Goal: Information Seeking & Learning: Learn about a topic

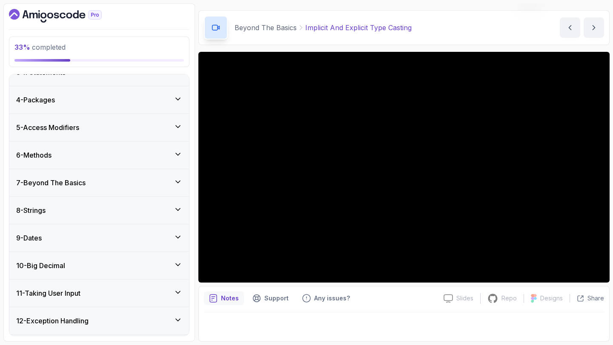
scroll to position [75, 0]
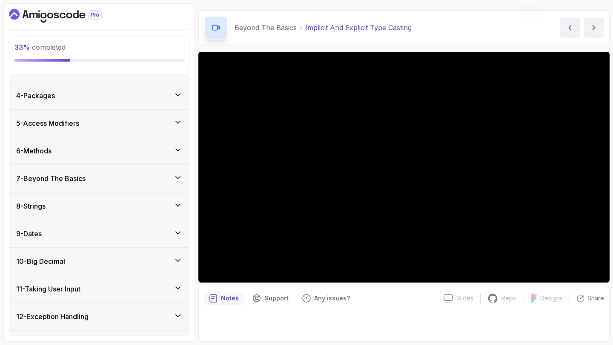
click at [77, 174] on h3 "7 - Beyond The Basics" at bounding box center [50, 179] width 69 height 10
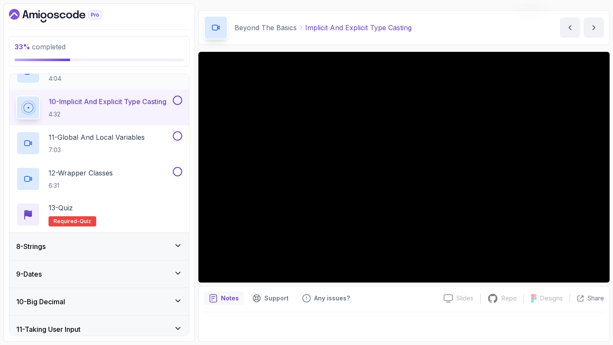
scroll to position [500, 0]
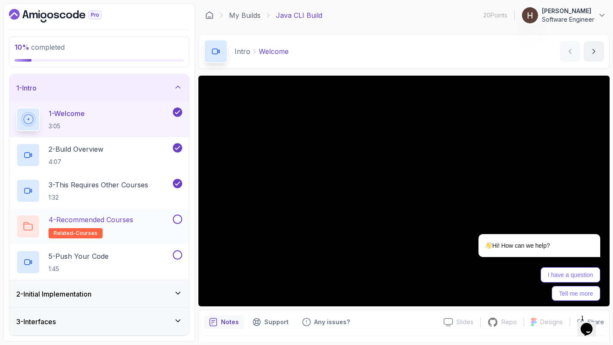
click at [115, 222] on p "4 - Recommended Courses" at bounding box center [90, 220] width 85 height 10
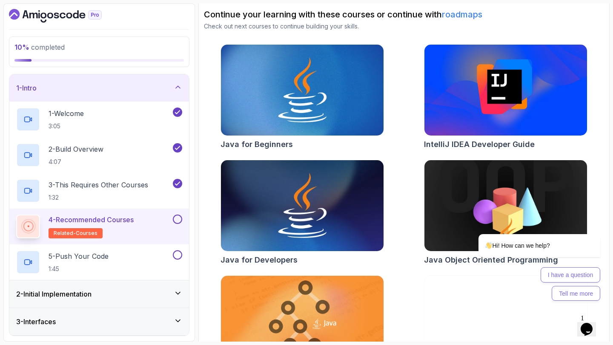
scroll to position [96, 0]
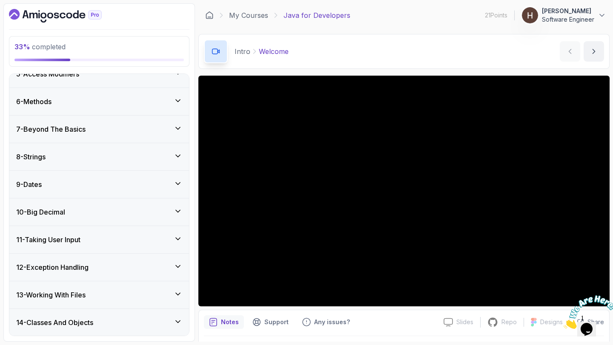
click at [85, 131] on h3 "7 - Beyond The Basics" at bounding box center [50, 129] width 69 height 10
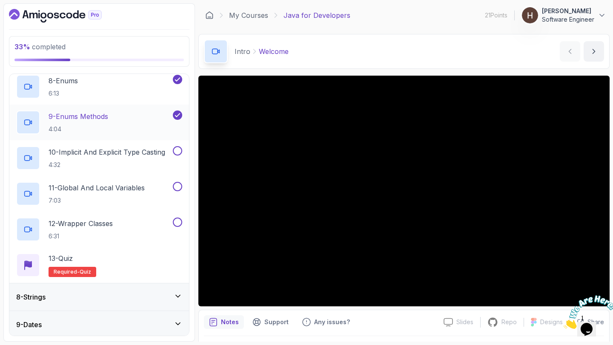
scroll to position [449, 0]
click at [91, 150] on p "10 - Implicit And Explicit Type Casting" at bounding box center [106, 152] width 117 height 10
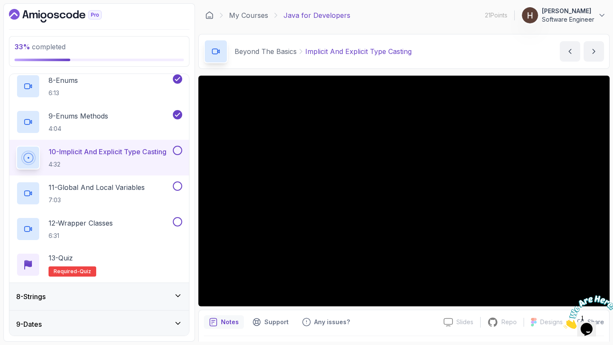
click at [585, 296] on div at bounding box center [586, 313] width 46 height 34
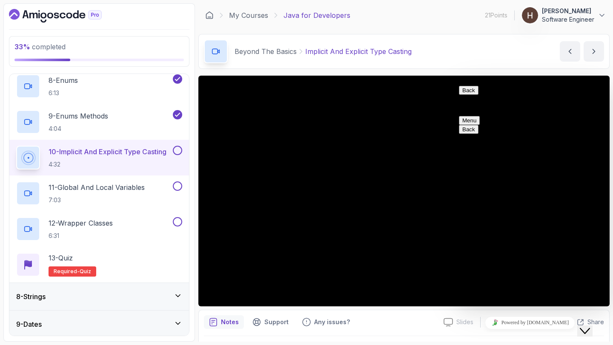
click at [470, 95] on button "Back" at bounding box center [469, 90] width 20 height 9
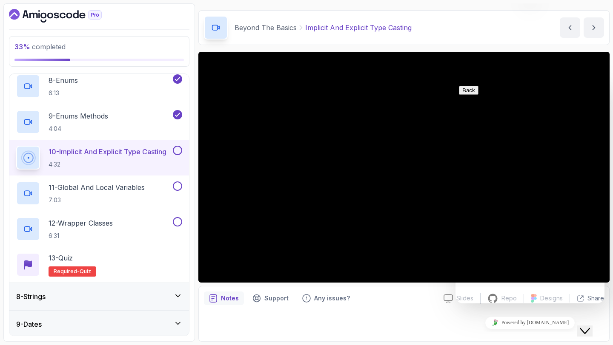
click at [589, 326] on icon "Close Chat This icon closes the chat window." at bounding box center [584, 331] width 10 height 10
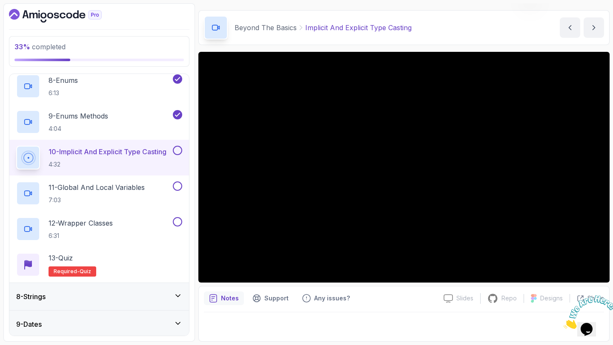
click at [563, 323] on icon "Close" at bounding box center [563, 326] width 0 height 7
click at [436, 331] on div at bounding box center [404, 325] width 400 height 24
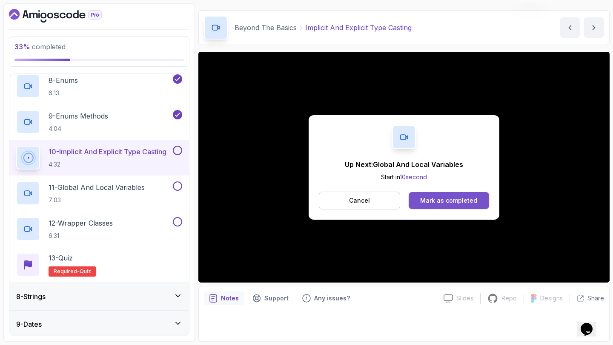
click at [456, 200] on div "Mark as completed" at bounding box center [448, 201] width 57 height 9
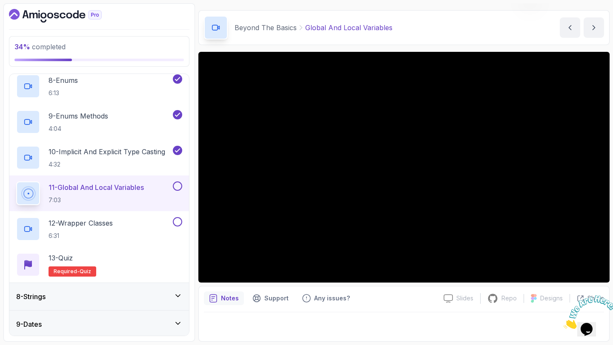
click at [177, 188] on button at bounding box center [177, 186] width 9 height 9
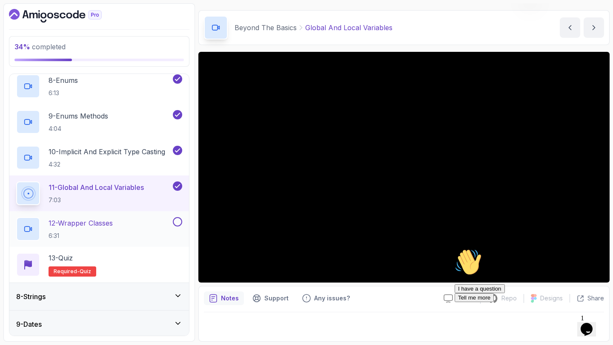
click at [142, 222] on div "12 - Wrapper Classes 6:31" at bounding box center [93, 229] width 155 height 24
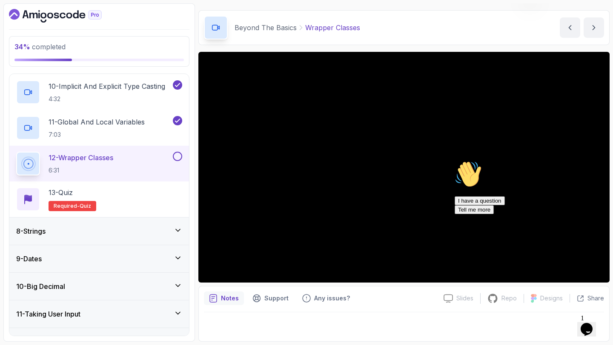
scroll to position [511, 0]
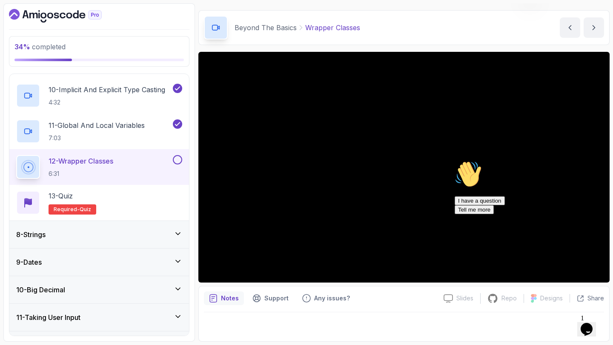
click at [454, 161] on icon "Chat attention grabber" at bounding box center [454, 161] width 0 height 0
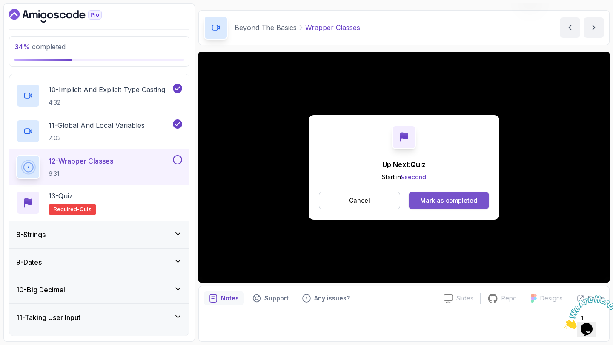
click at [426, 204] on div "Mark as completed" at bounding box center [448, 201] width 57 height 9
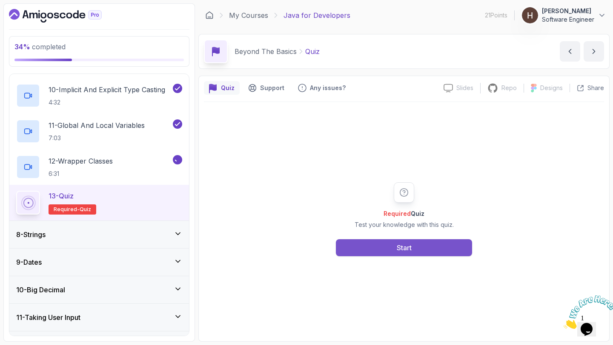
click at [403, 245] on div "Start" at bounding box center [403, 248] width 15 height 10
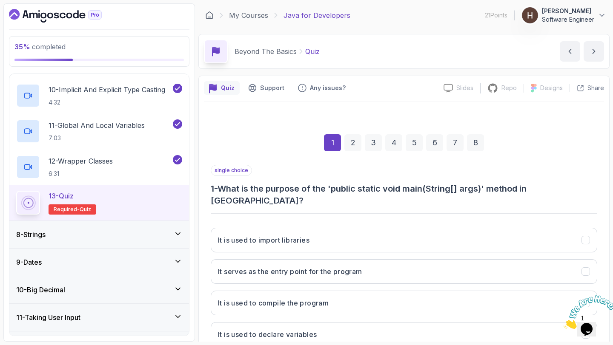
scroll to position [48, 0]
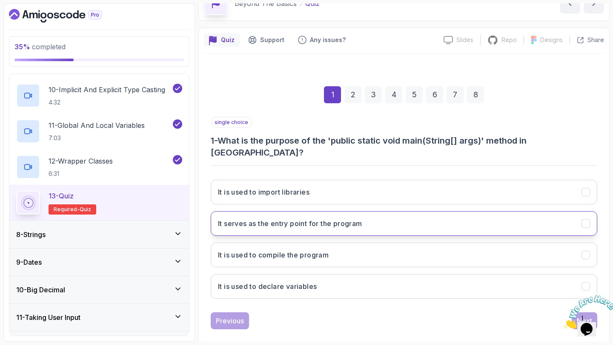
click at [387, 213] on button "It serves as the entry point for the program" at bounding box center [404, 223] width 386 height 25
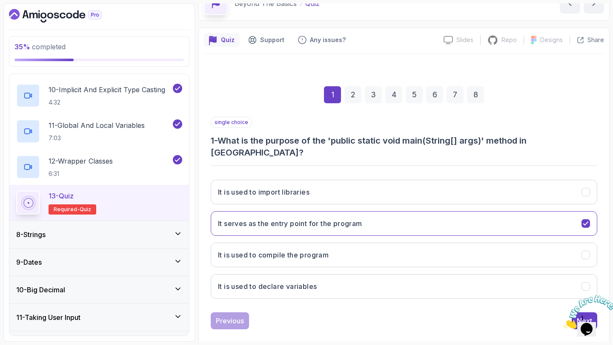
click at [563, 323] on icon "Close" at bounding box center [563, 326] width 0 height 7
click at [576, 313] on button "Next" at bounding box center [584, 321] width 26 height 17
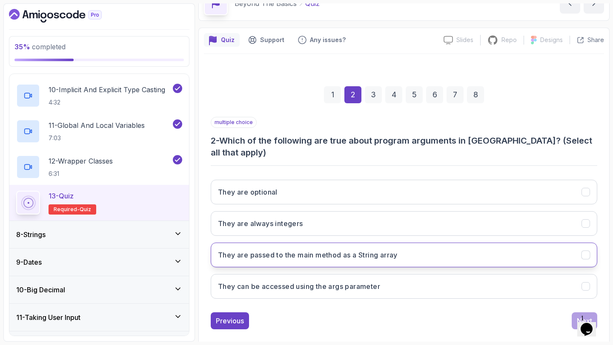
click at [445, 246] on button "They are passed to the main method as a String array" at bounding box center [404, 255] width 386 height 25
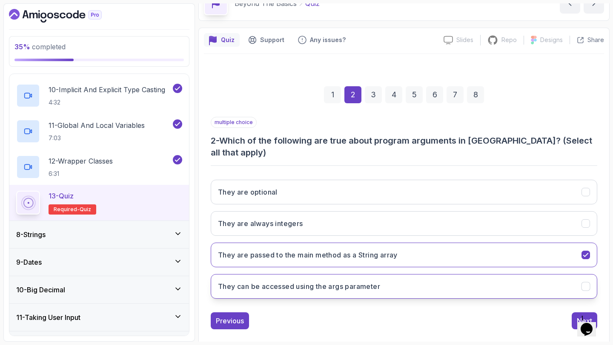
click at [396, 276] on button "They can be accessed using the args parameter" at bounding box center [404, 286] width 386 height 25
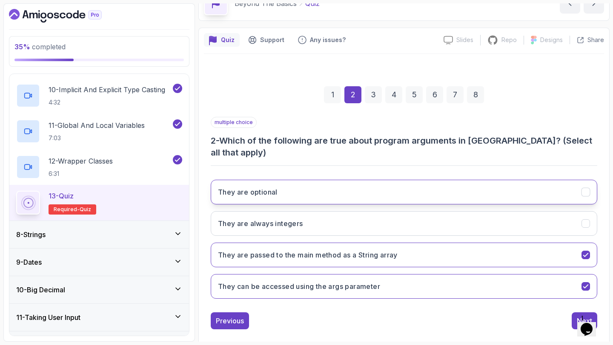
click at [378, 180] on button "They are optional" at bounding box center [404, 192] width 386 height 25
click at [574, 313] on button "Next" at bounding box center [584, 321] width 26 height 17
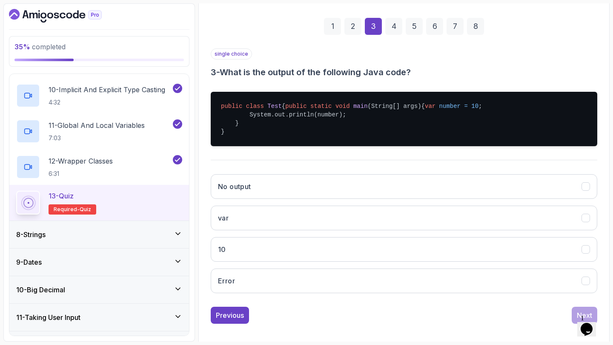
scroll to position [128, 0]
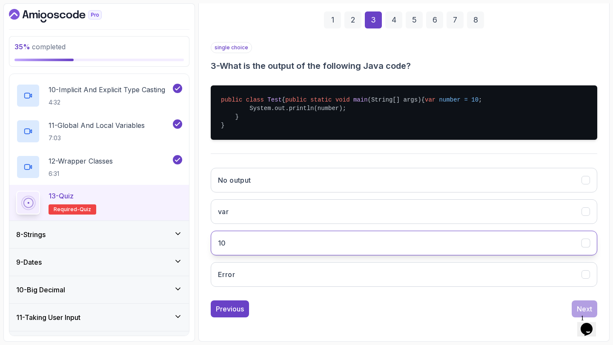
click at [444, 246] on button "10" at bounding box center [404, 243] width 386 height 25
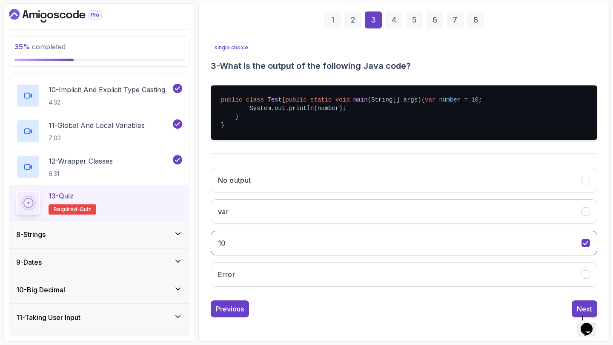
scroll to position [140, 0]
click at [574, 305] on button "Next" at bounding box center [584, 309] width 26 height 17
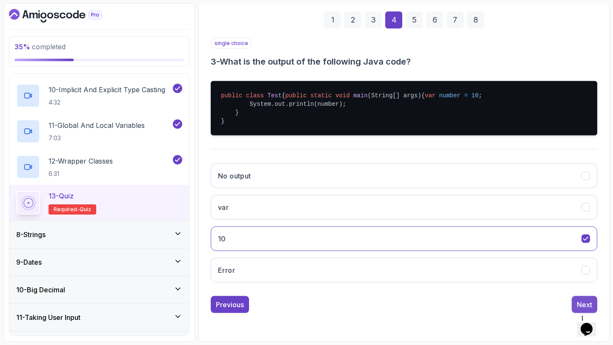
scroll to position [48, 0]
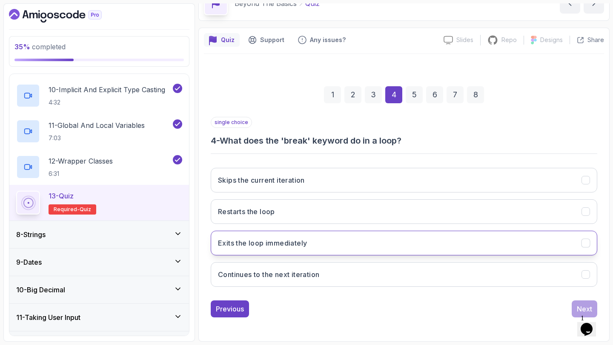
click at [487, 239] on button "Exits the loop immediately" at bounding box center [404, 243] width 386 height 25
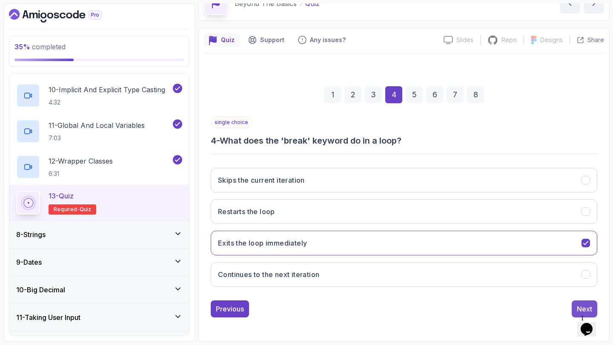
click at [576, 305] on div "Next" at bounding box center [583, 309] width 15 height 10
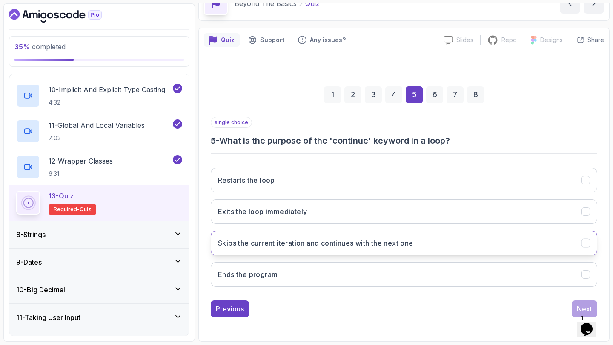
click at [453, 244] on button "Skips the current iteration and continues with the next one" at bounding box center [404, 243] width 386 height 25
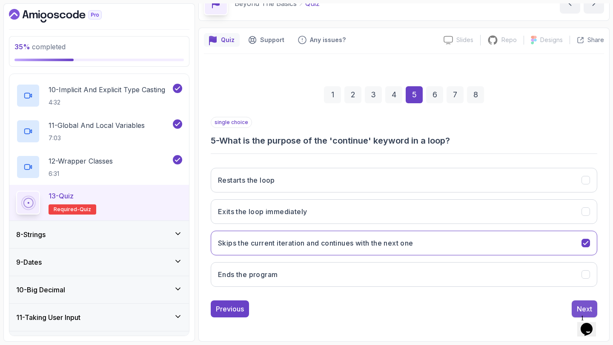
click at [576, 304] on button "Next" at bounding box center [584, 309] width 26 height 17
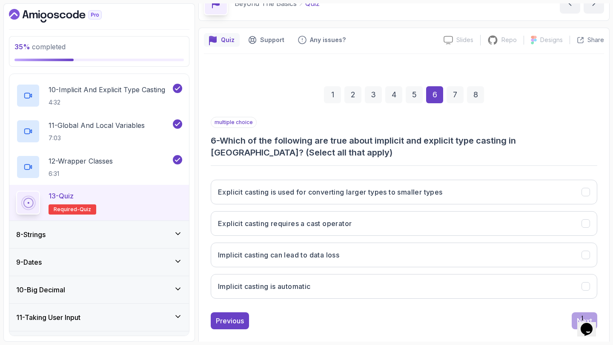
scroll to position [60, 0]
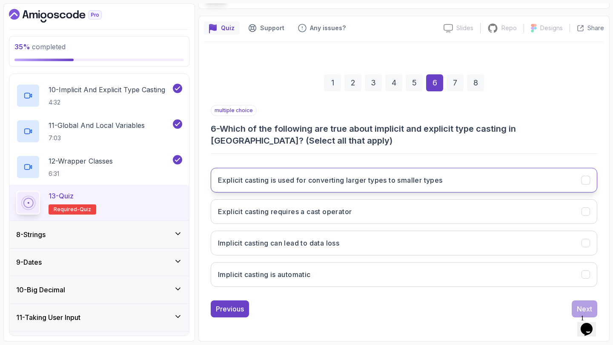
click at [381, 187] on button "Explicit casting is used for converting larger types to smaller types" at bounding box center [404, 180] width 386 height 25
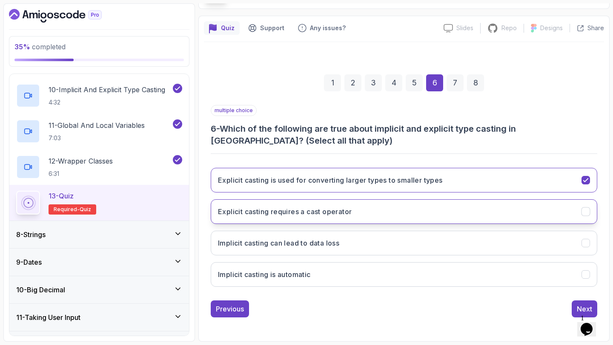
click at [363, 219] on button "Explicit casting requires a cast operator" at bounding box center [404, 211] width 386 height 25
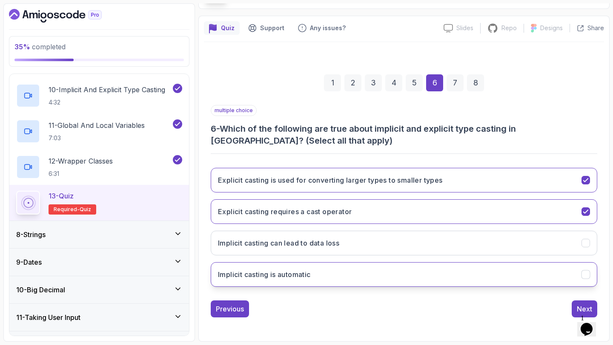
click at [426, 277] on button "Implicit casting is automatic" at bounding box center [404, 274] width 386 height 25
click at [578, 303] on button "Next" at bounding box center [584, 309] width 26 height 17
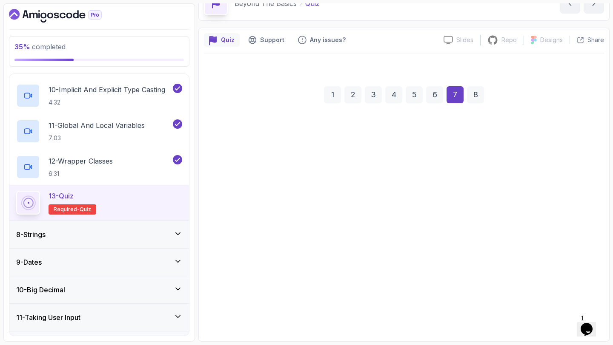
scroll to position [48, 0]
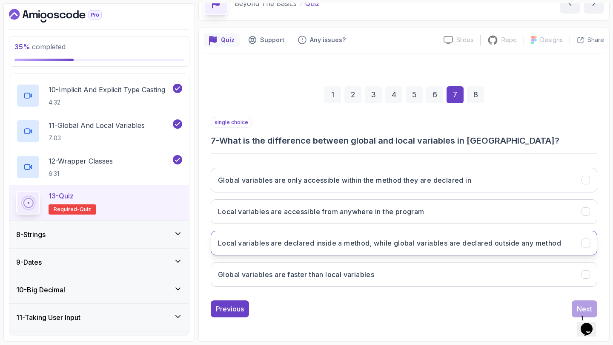
click at [431, 247] on h3 "Local variables are declared inside a method, while global variables are declar…" at bounding box center [389, 243] width 343 height 10
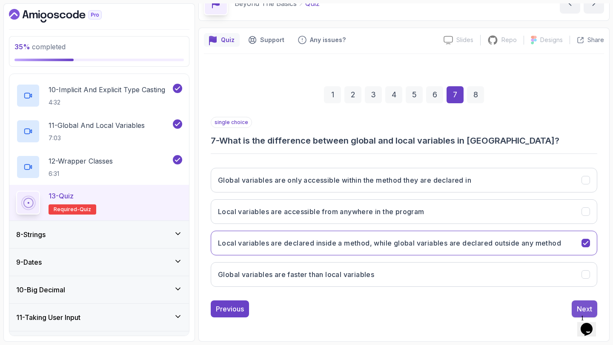
click at [575, 302] on button "Next" at bounding box center [584, 309] width 26 height 17
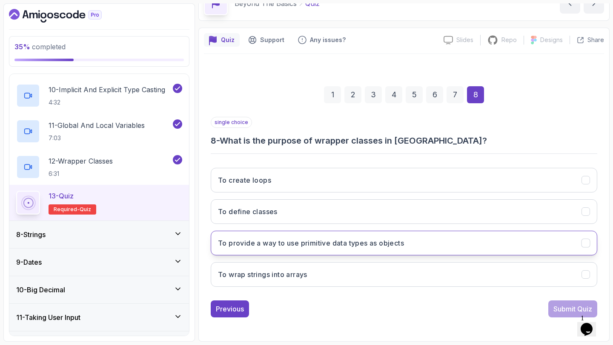
click at [442, 242] on button "To provide a way to use primitive data types as objects" at bounding box center [404, 243] width 386 height 25
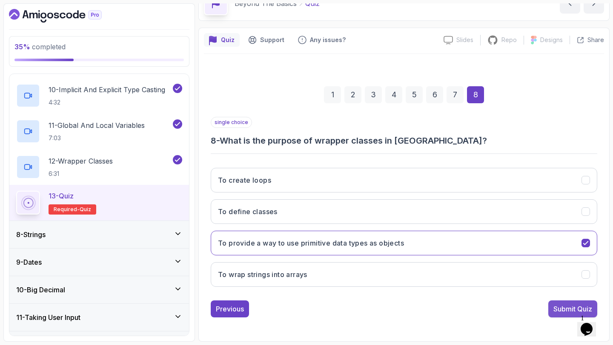
click at [553, 312] on div "Submit Quiz" at bounding box center [572, 309] width 39 height 10
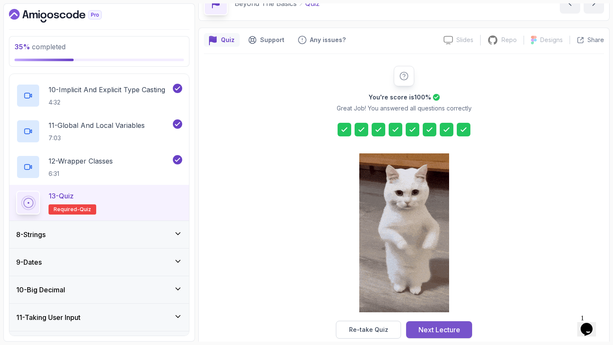
click at [442, 329] on div "Next Lecture" at bounding box center [439, 330] width 42 height 10
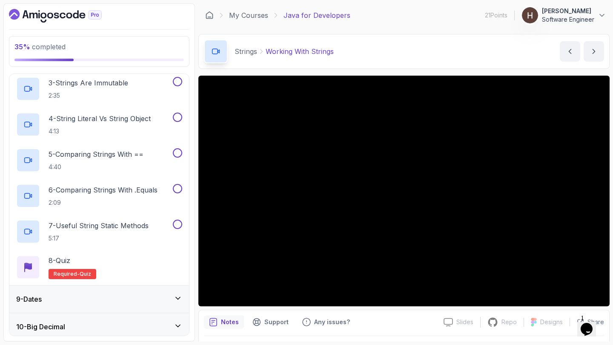
scroll to position [288, 0]
